Goal: Download file/media

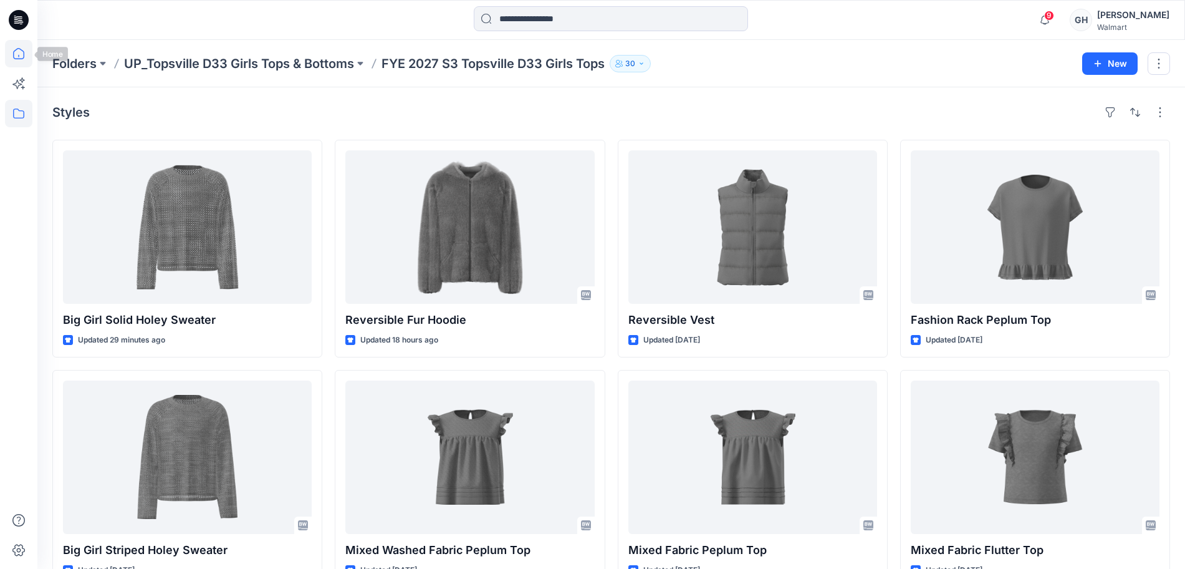
click at [26, 54] on icon at bounding box center [18, 53] width 27 height 27
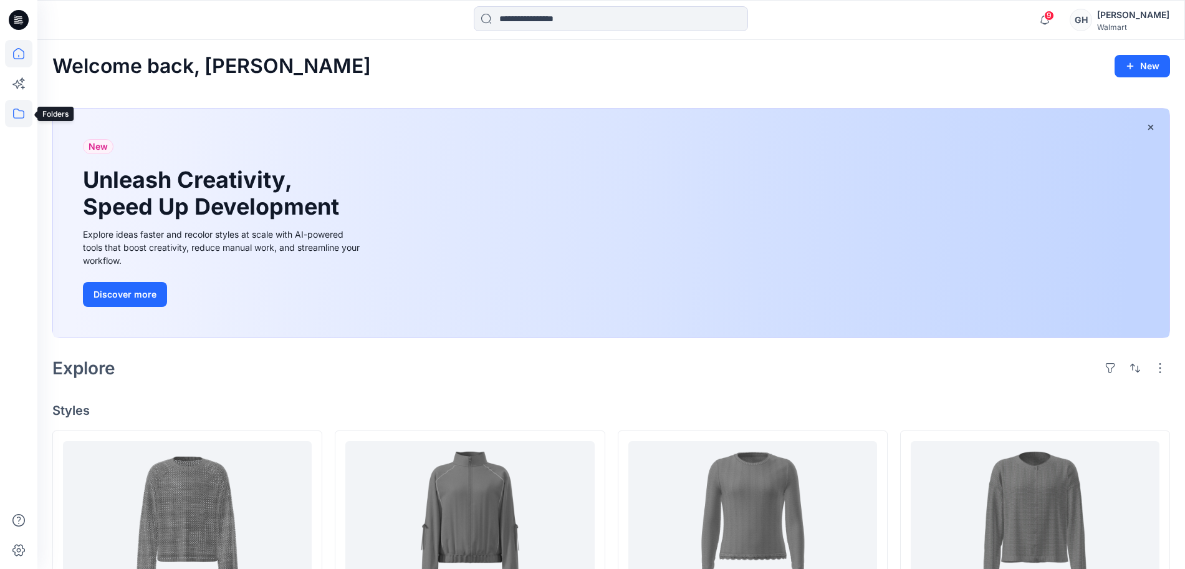
click at [16, 103] on icon at bounding box center [18, 113] width 27 height 27
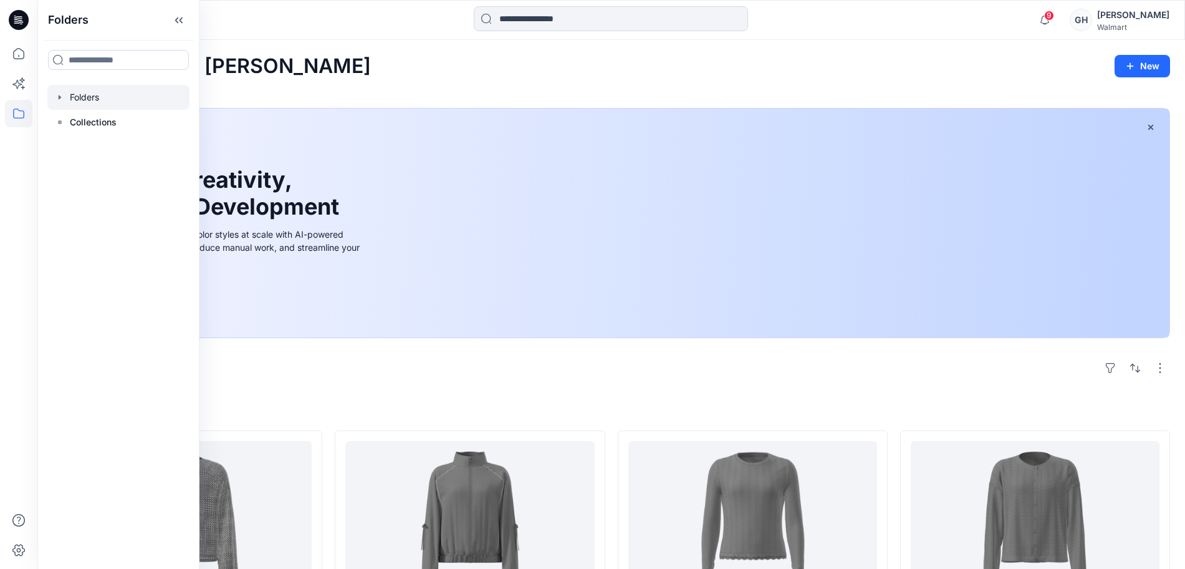
click at [99, 85] on div at bounding box center [118, 97] width 142 height 25
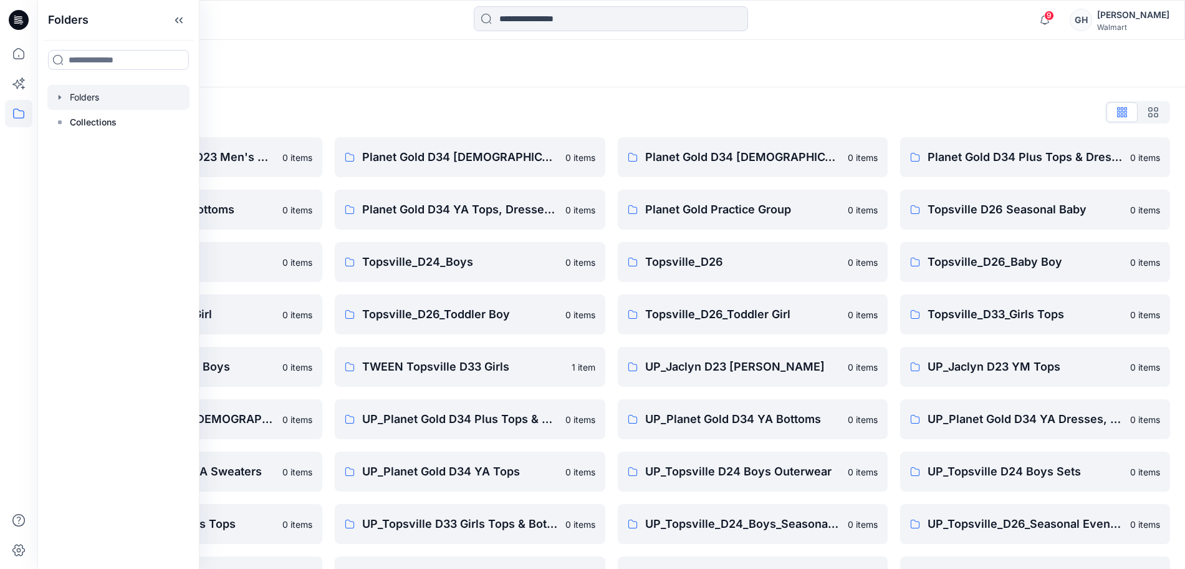
click at [632, 96] on div "Folders List FA [PERSON_NAME] D23 Men's Wovens 0 items Planet Gold D34 YA Botto…" at bounding box center [611, 401] width 1148 height 629
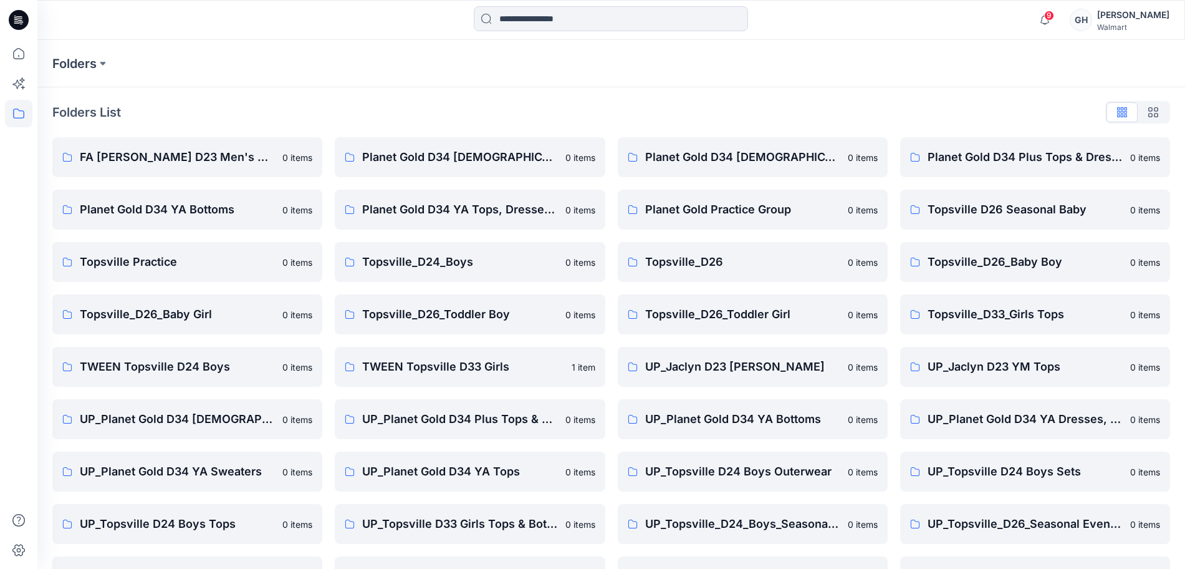
click at [631, 90] on div "Folders List FA [PERSON_NAME] D23 Men's Wovens 0 items Planet Gold D34 YA Botto…" at bounding box center [611, 401] width 1148 height 629
click at [511, 370] on p "TWEEN Topsville D33 Girls" at bounding box center [462, 366] width 201 height 17
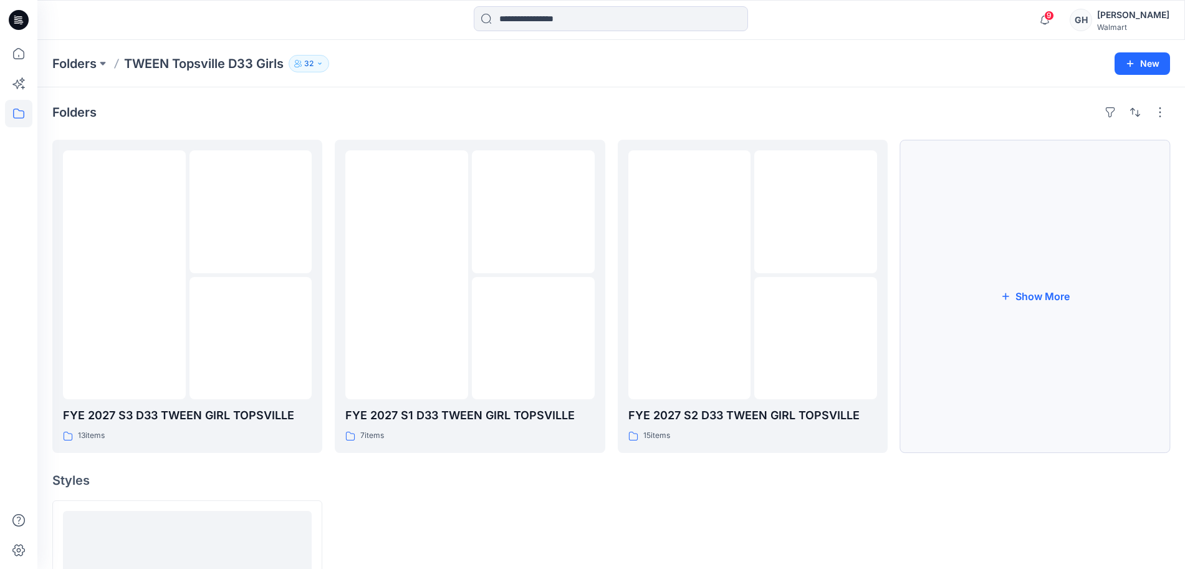
click at [1034, 297] on button "Show More" at bounding box center [1035, 296] width 270 height 313
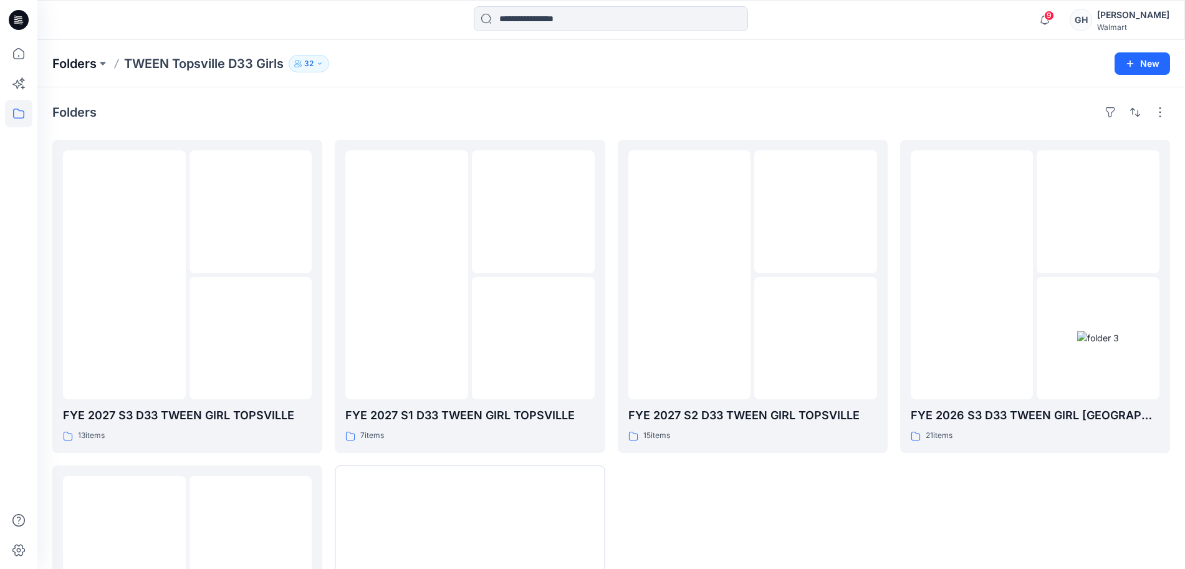
click at [74, 70] on p "Folders" at bounding box center [74, 63] width 44 height 17
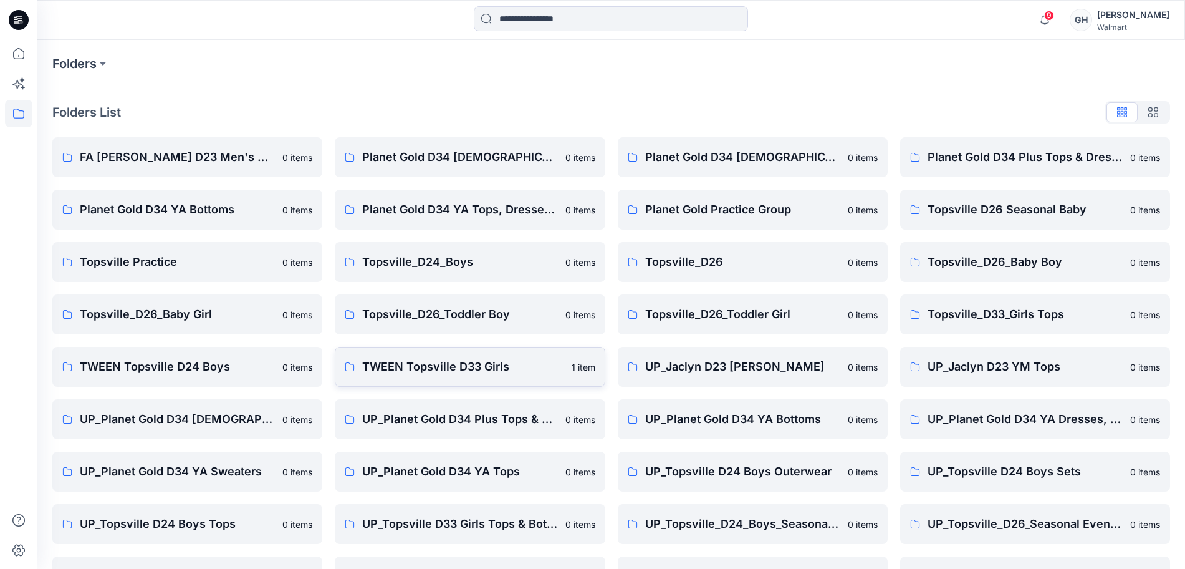
scroll to position [78, 0]
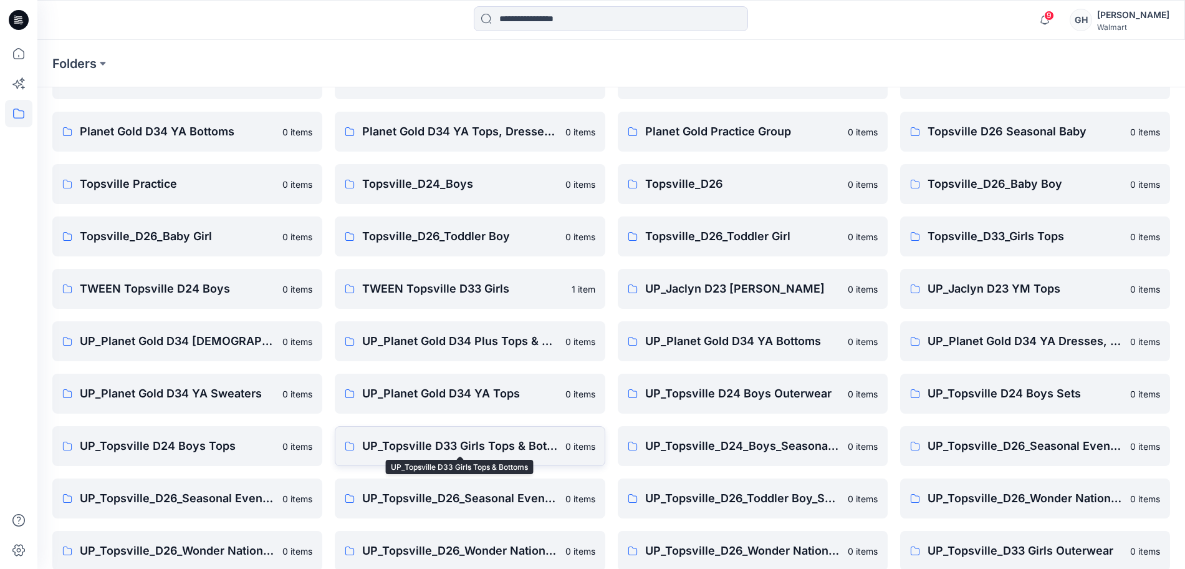
click at [476, 438] on p "UP_Topsville D33 Girls Tops & Bottoms" at bounding box center [459, 445] width 195 height 17
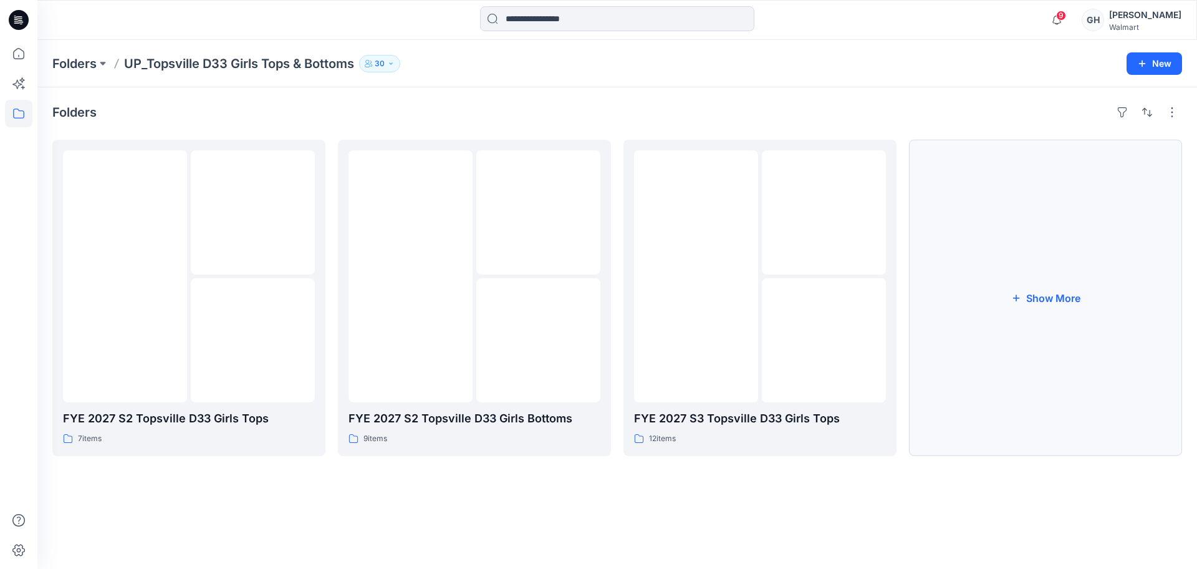
click at [1018, 302] on icon "button" at bounding box center [1016, 297] width 10 height 10
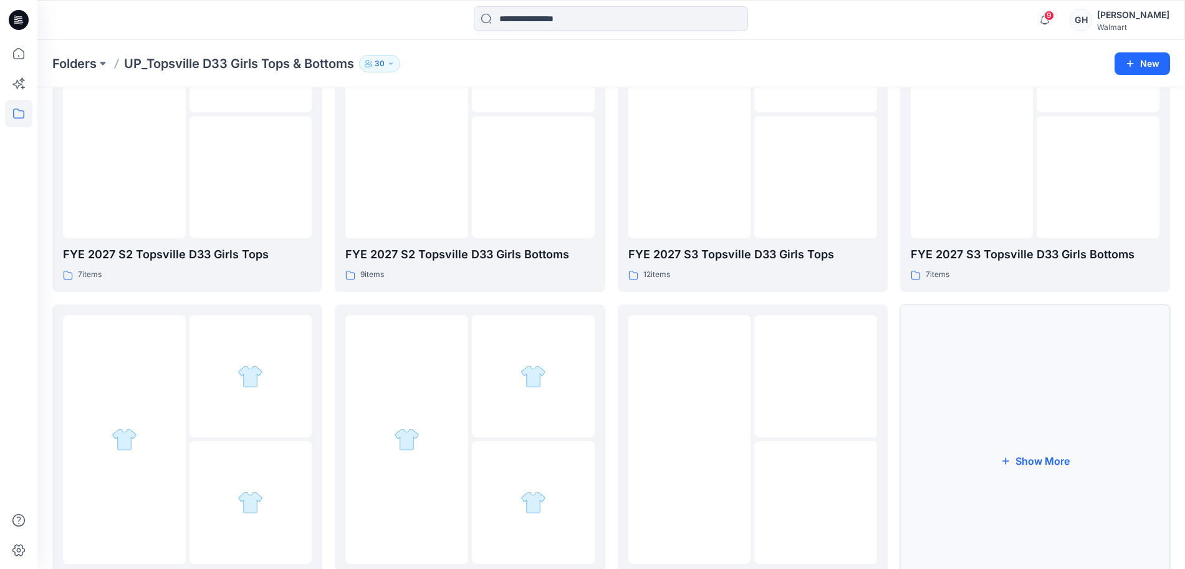
scroll to position [244, 0]
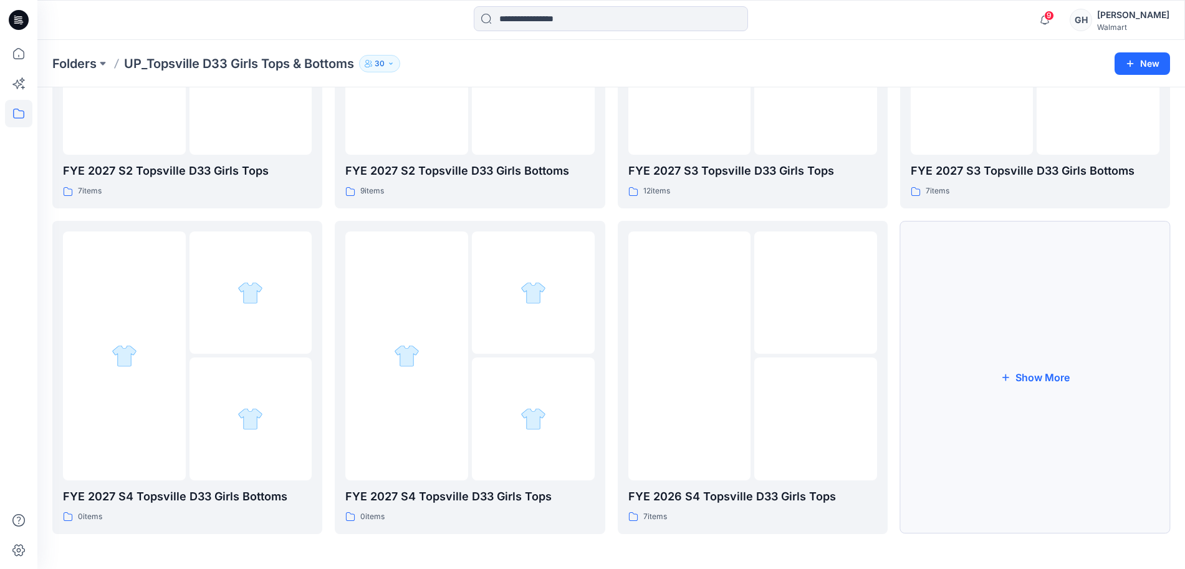
click at [1031, 350] on button "Show More" at bounding box center [1035, 377] width 270 height 313
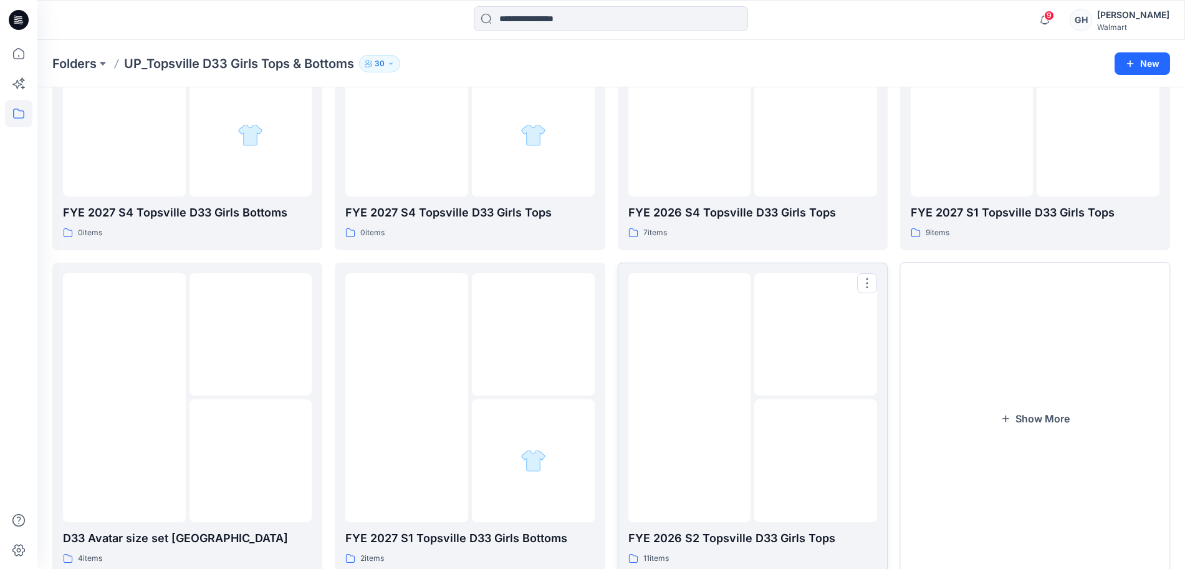
scroll to position [491, 0]
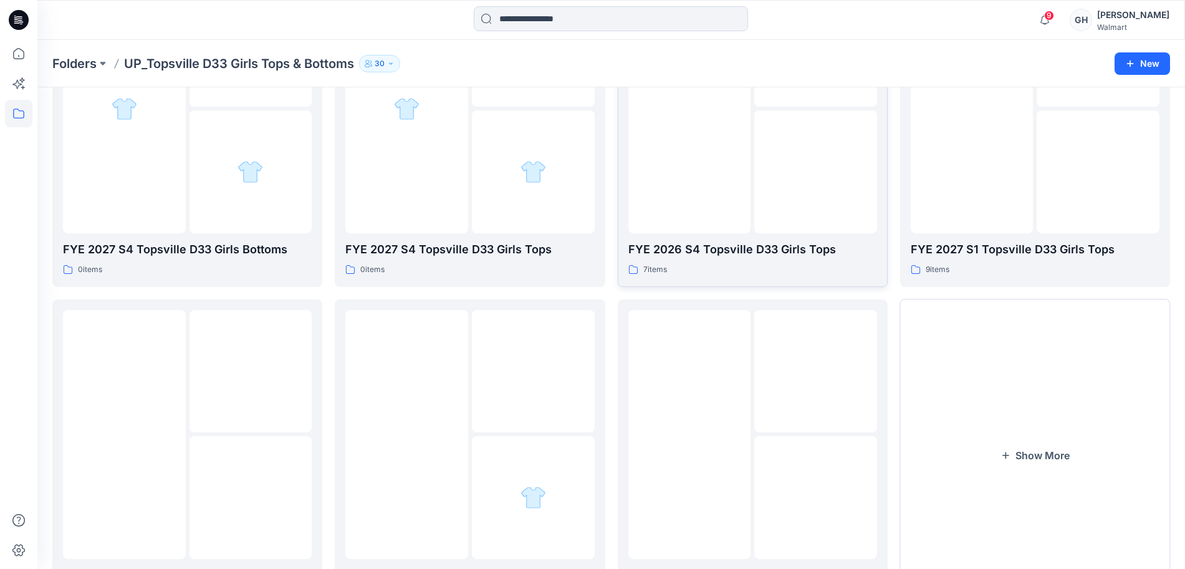
click at [741, 235] on div "FYE 2026 S4 Topsville D33 Girls Tops 7 items" at bounding box center [753, 130] width 249 height 292
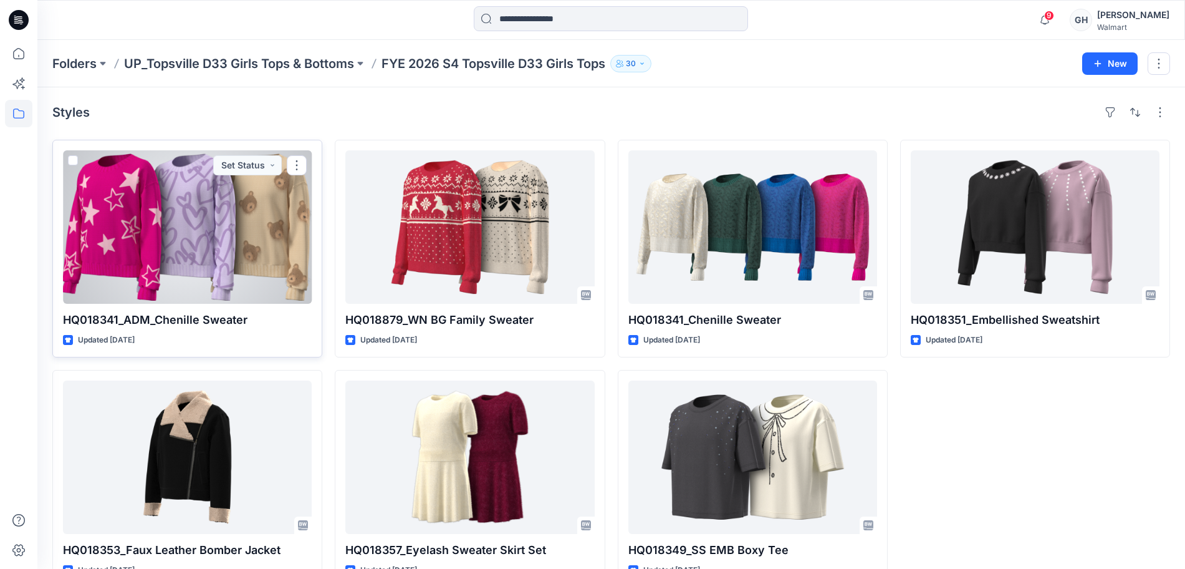
click at [154, 210] on div at bounding box center [187, 226] width 249 height 153
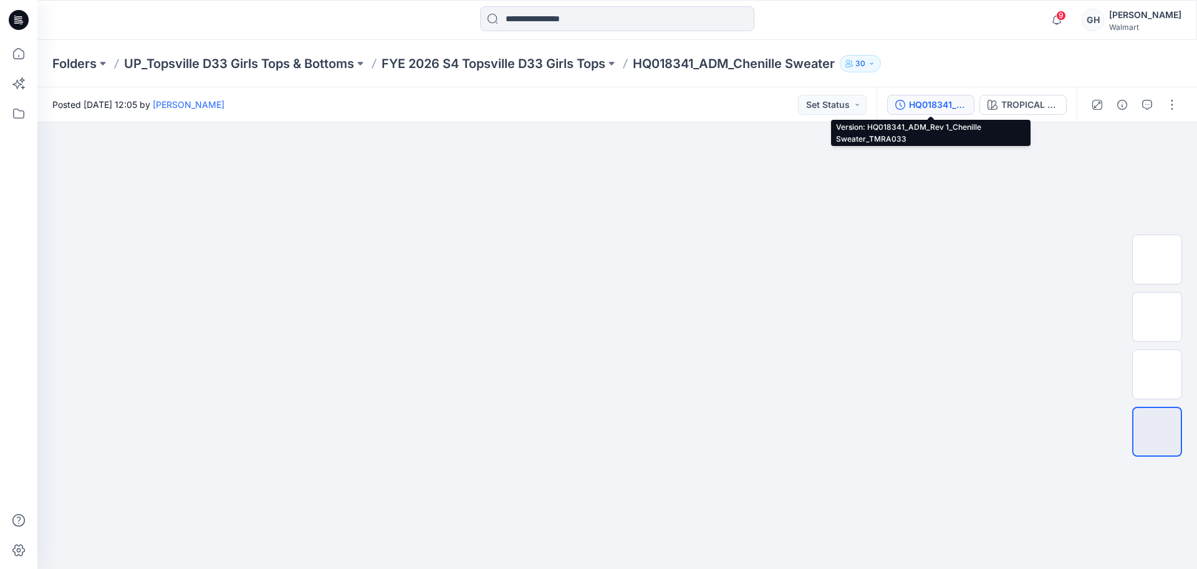
click at [912, 100] on div "HQ018341_ADM_Rev 1_Chenille Sweater_TMRA033" at bounding box center [937, 105] width 57 height 14
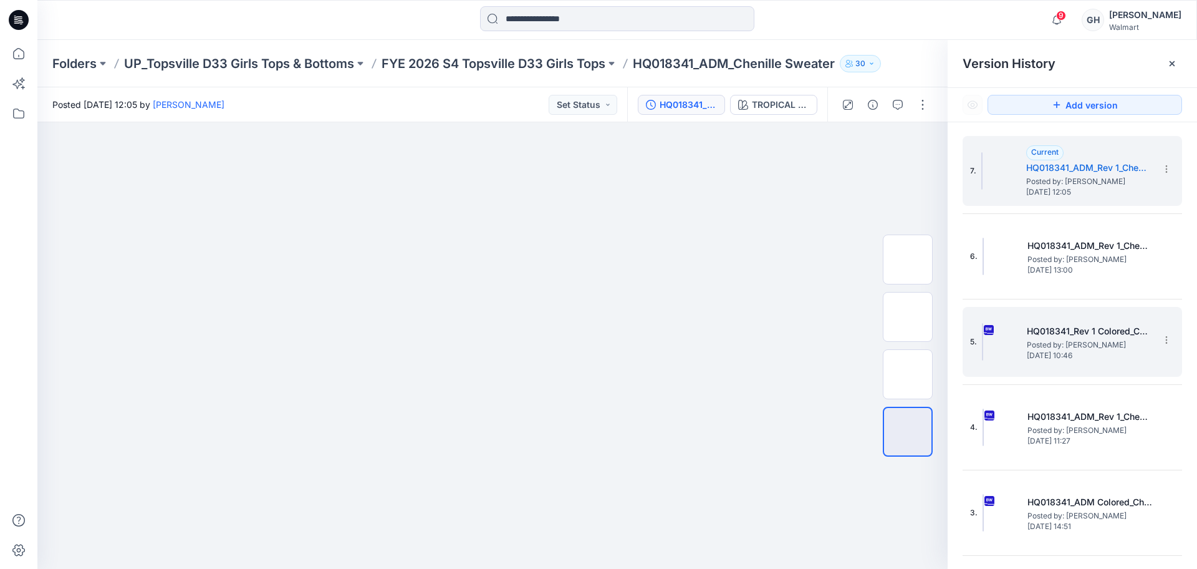
click at [1045, 335] on h5 "HQ018341_Rev 1 Colored_Chenille Sweater" at bounding box center [1089, 331] width 125 height 15
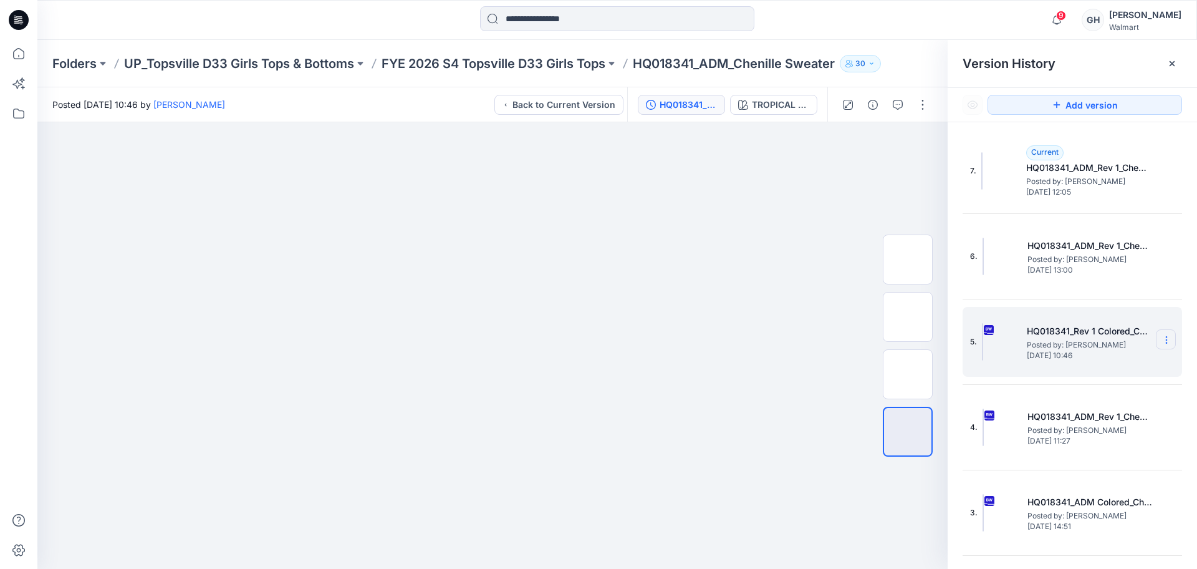
click at [1157, 334] on section at bounding box center [1166, 339] width 20 height 20
click at [1123, 366] on span "Download Source BW File" at bounding box center [1103, 364] width 105 height 15
